Goal: Task Accomplishment & Management: Use online tool/utility

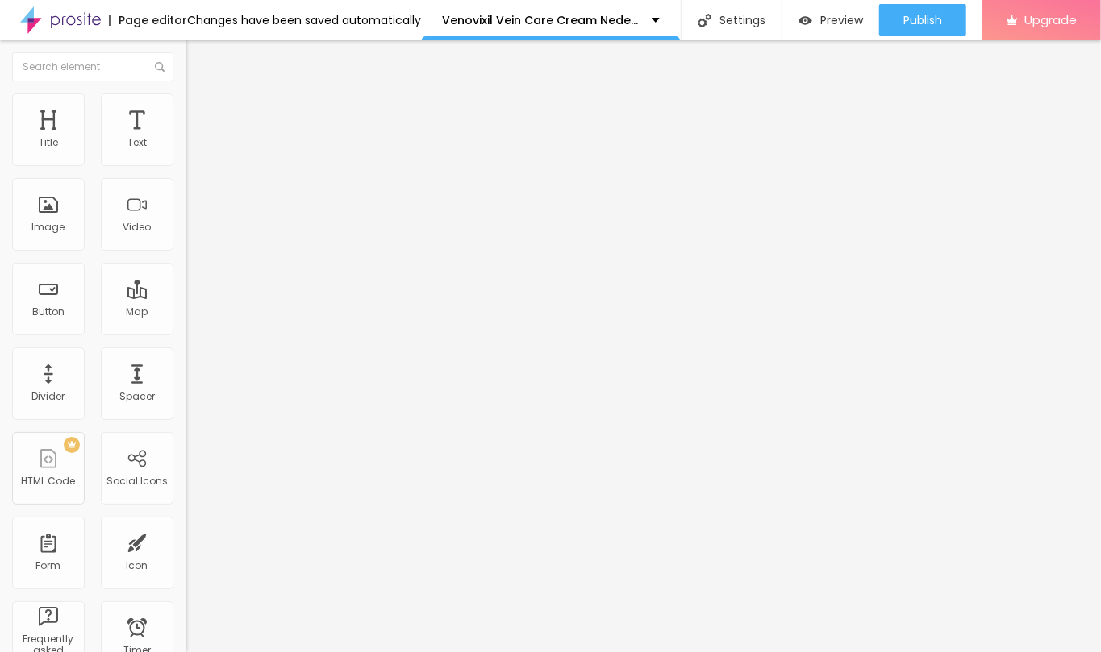
click at [192, 234] on icon "button" at bounding box center [197, 229] width 10 height 10
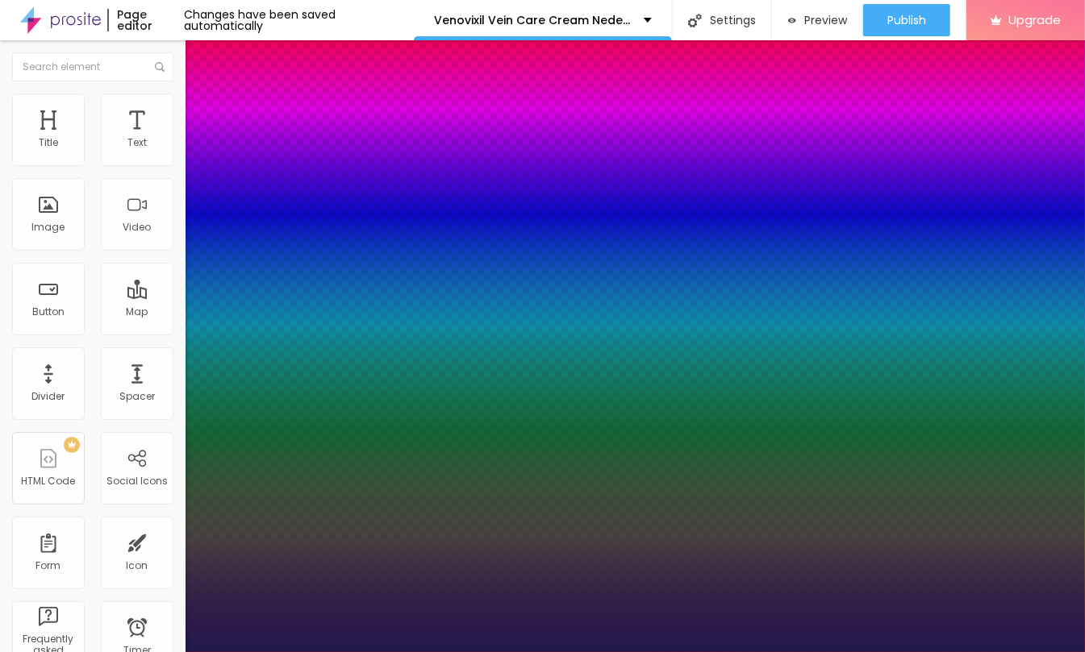
type input "17"
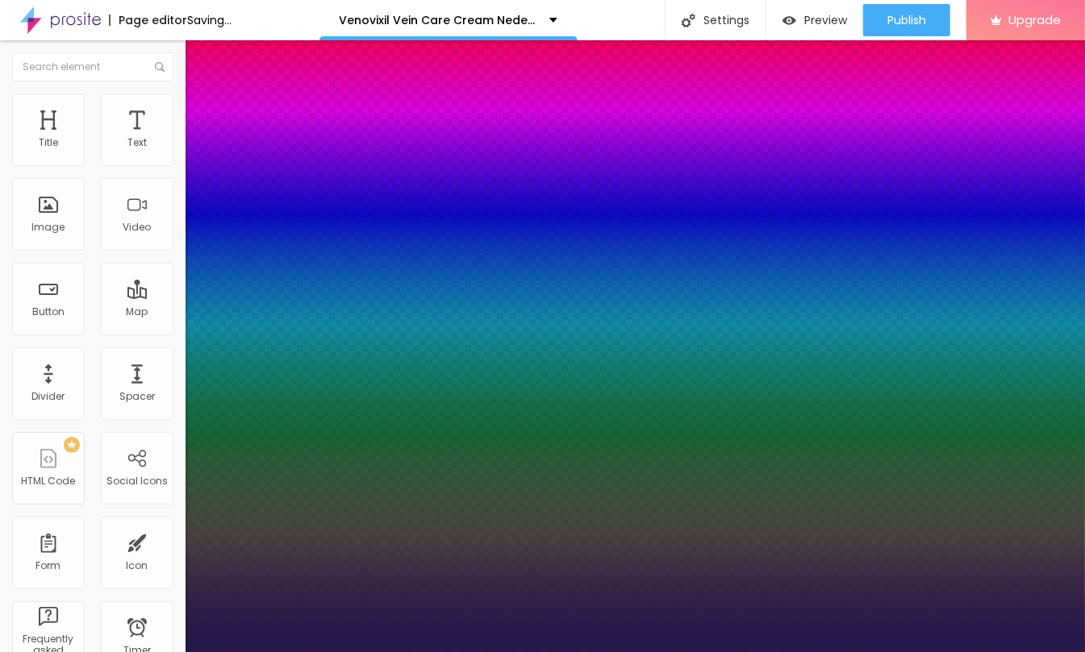
type input "1"
type input "26"
type input "1"
type input "26"
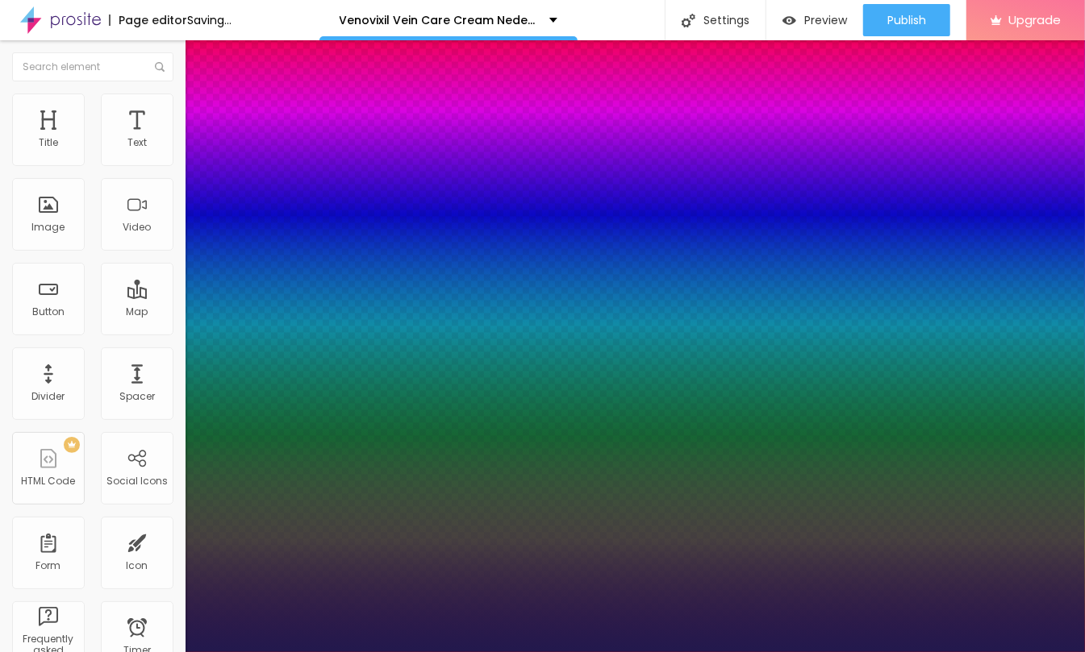
type input "1"
type input "34"
type input "1"
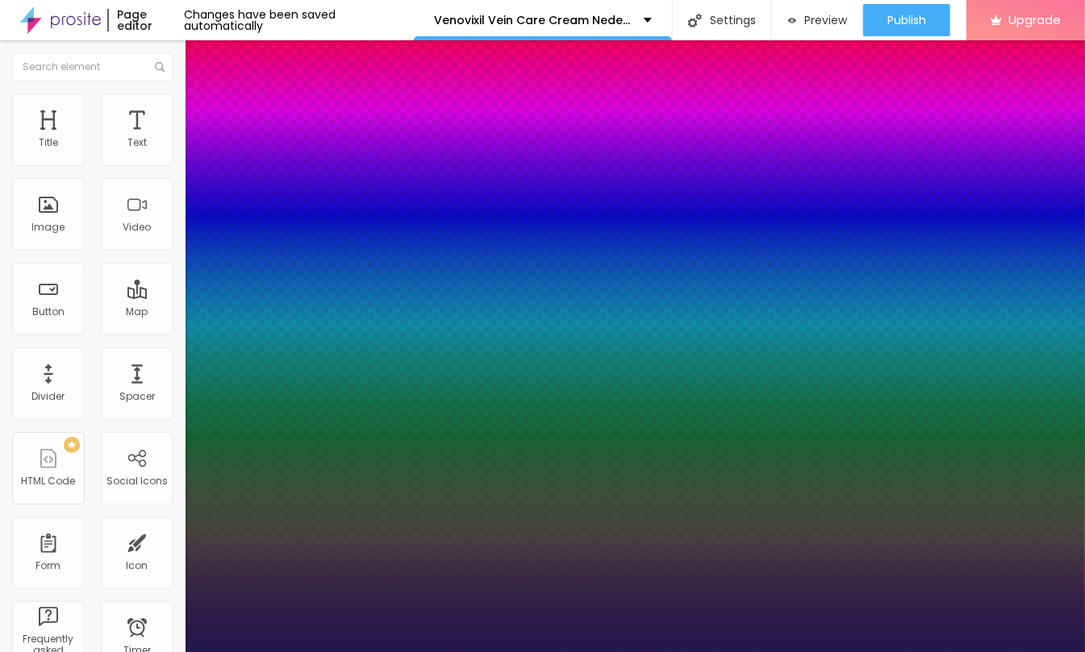
drag, startPoint x: 230, startPoint y: 453, endPoint x: 240, endPoint y: 453, distance: 10.5
type input "34"
click at [562, 652] on div at bounding box center [542, 652] width 1085 height 0
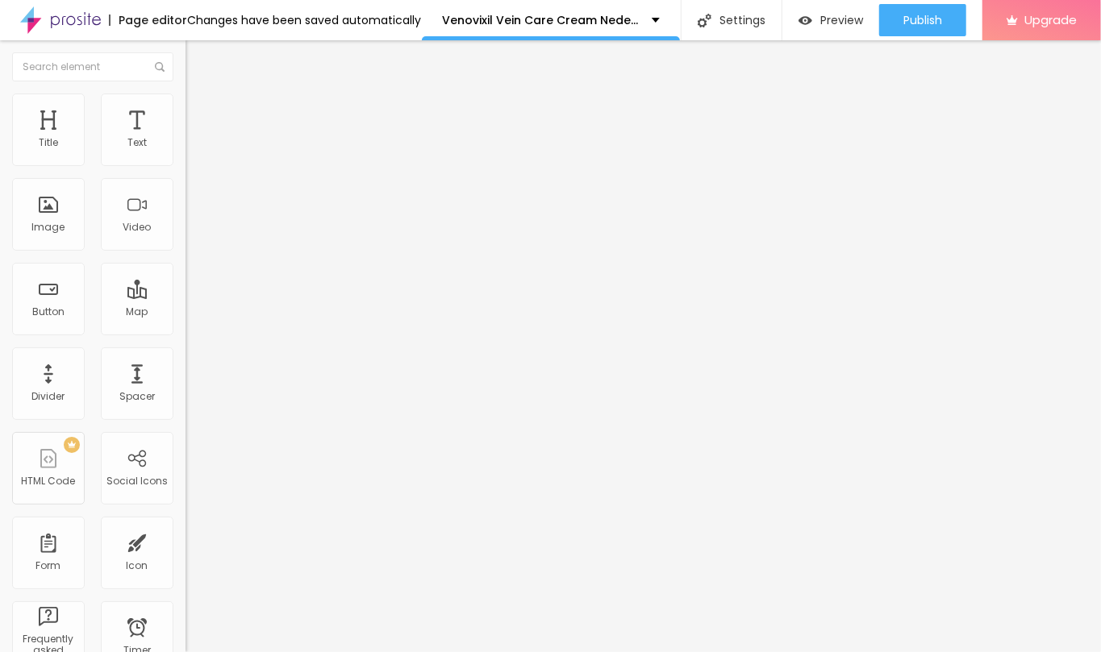
click at [198, 59] on div "Edit Title" at bounding box center [234, 58] width 73 height 13
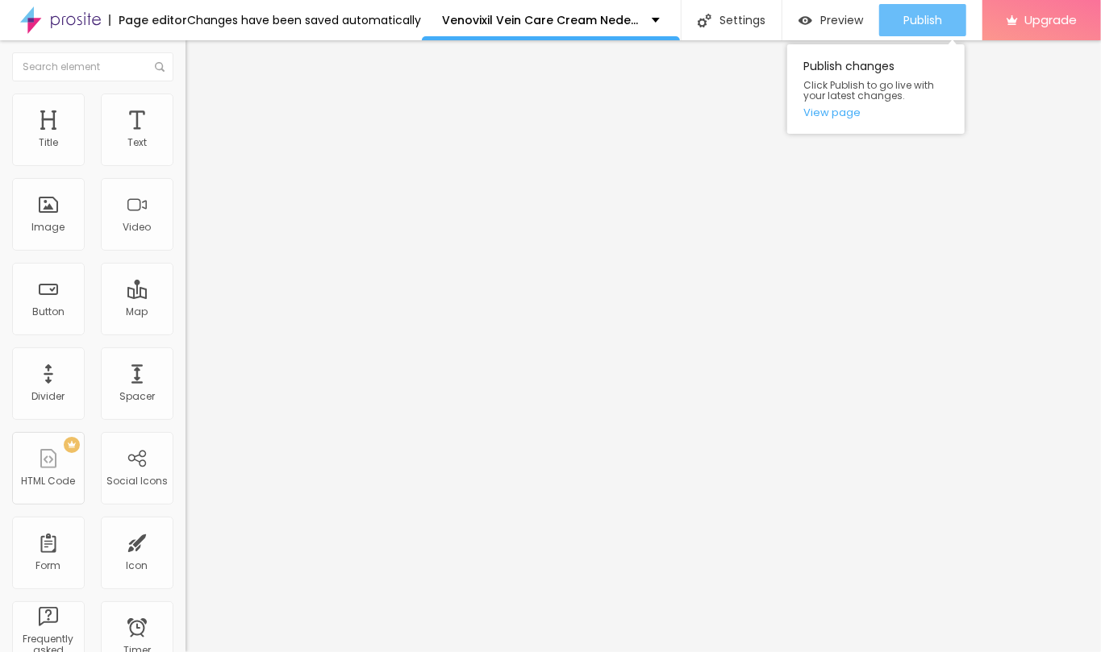
click at [926, 20] on span "Publish" at bounding box center [922, 20] width 39 height 13
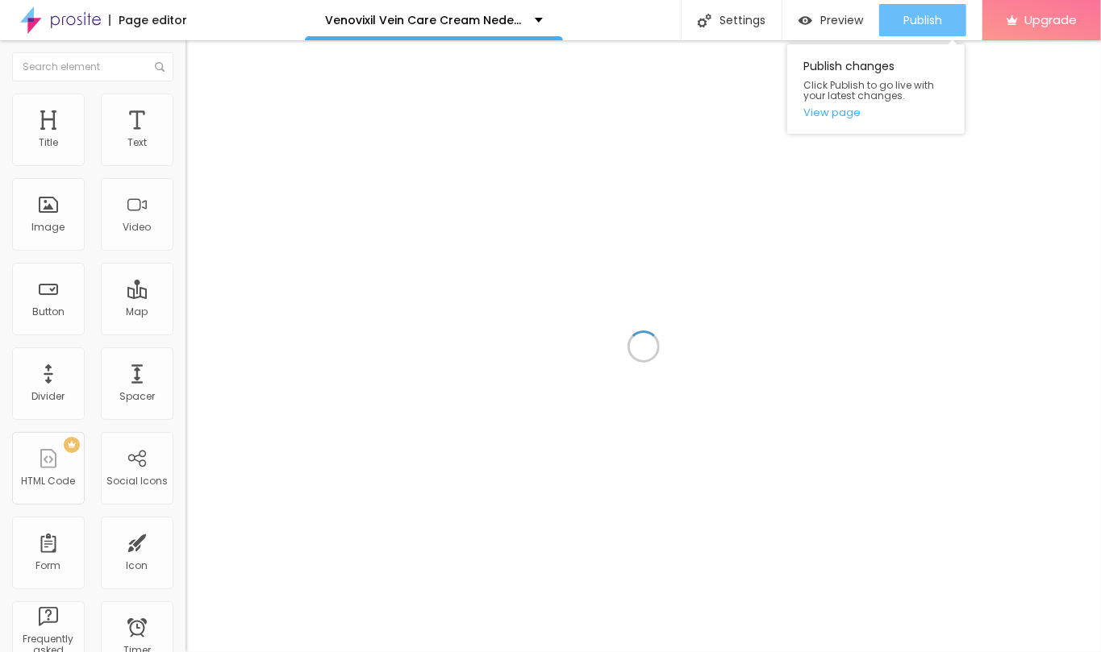
click at [904, 23] on span "Publish" at bounding box center [922, 20] width 39 height 13
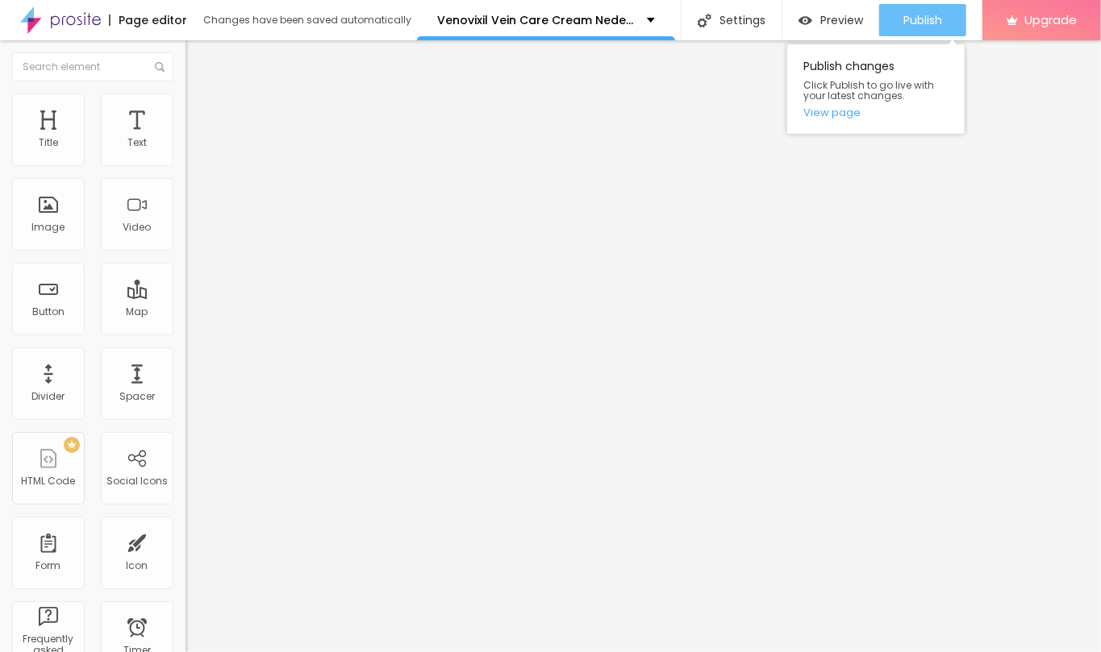
click at [903, 18] on span "Publish" at bounding box center [922, 20] width 39 height 13
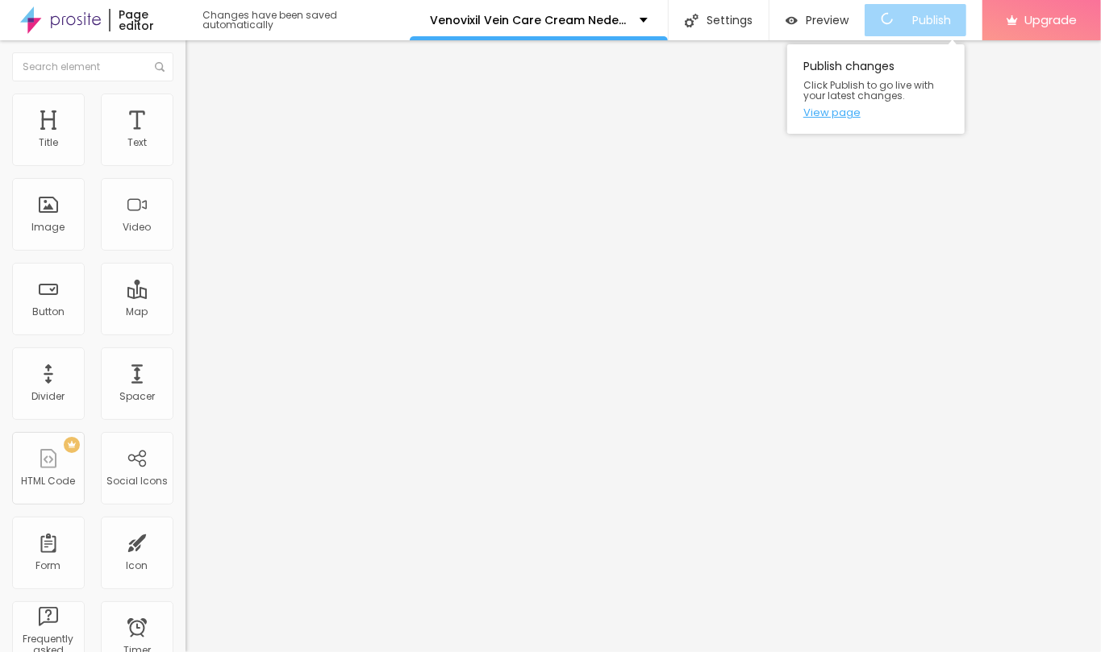
click at [840, 111] on link "View page" at bounding box center [875, 112] width 145 height 10
